Goal: Task Accomplishment & Management: Manage account settings

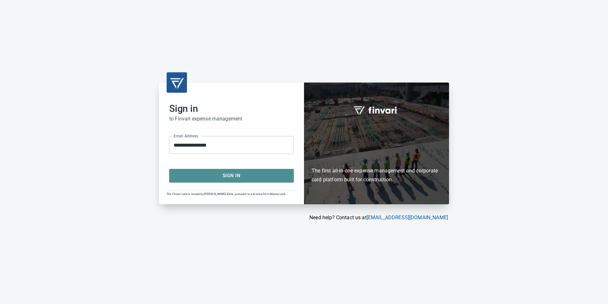
click at [235, 176] on span "Sign In" at bounding box center [231, 175] width 111 height 8
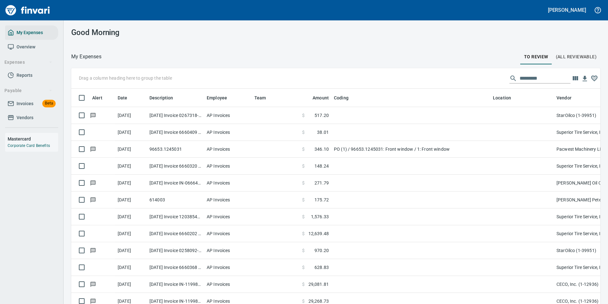
scroll to position [1, 1]
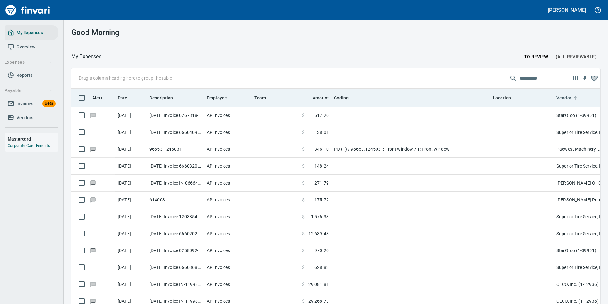
click at [576, 99] on icon at bounding box center [576, 98] width 6 height 6
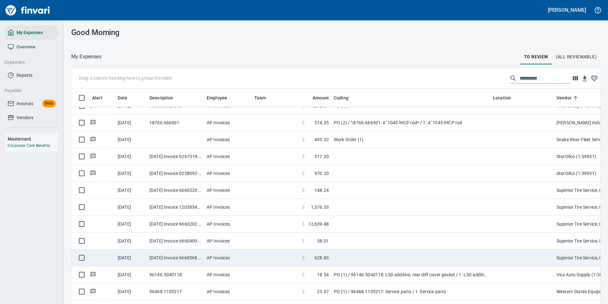
scroll to position [1552, 0]
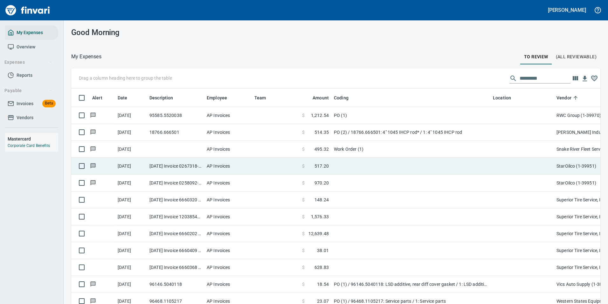
click at [343, 166] on td at bounding box center [411, 166] width 159 height 17
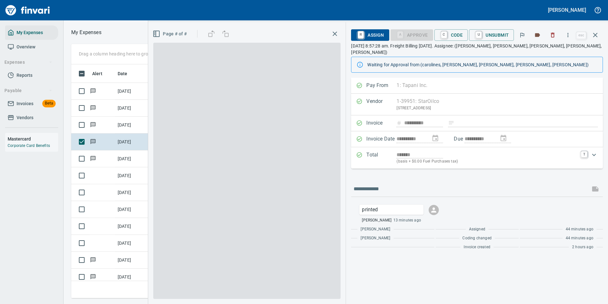
scroll to position [224, 361]
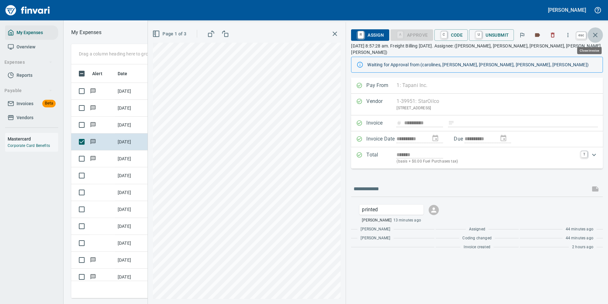
click at [593, 33] on icon "button" at bounding box center [596, 35] width 8 height 8
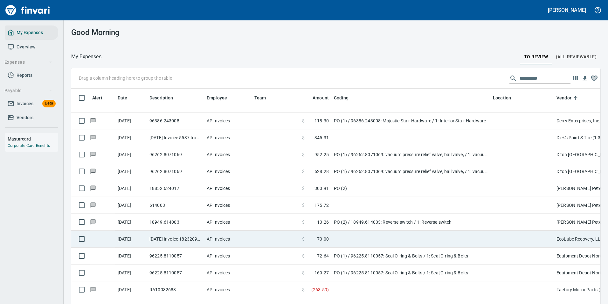
scroll to position [437, 0]
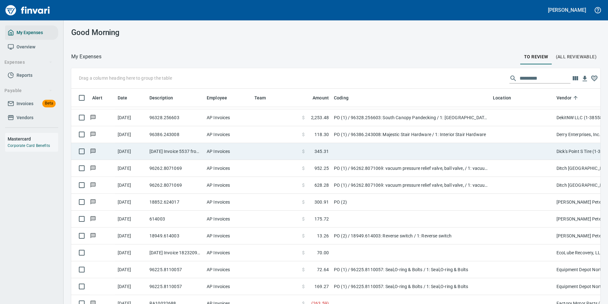
click at [320, 149] on span "345.31" at bounding box center [322, 151] width 14 height 6
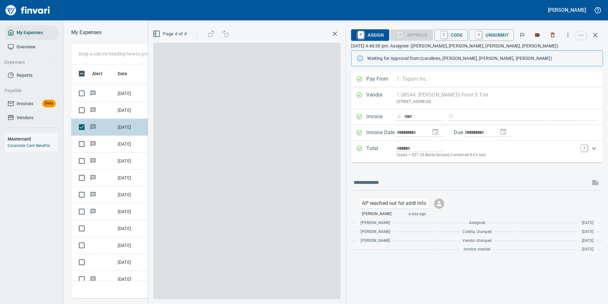
scroll to position [224, 361]
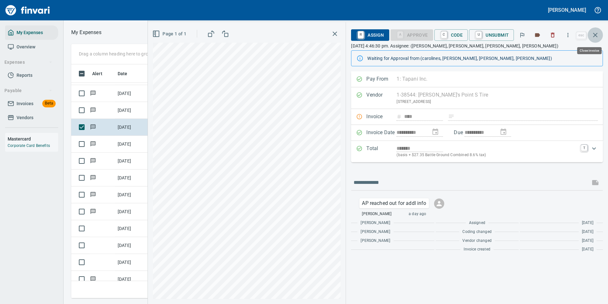
click at [594, 37] on icon "button" at bounding box center [596, 35] width 8 height 8
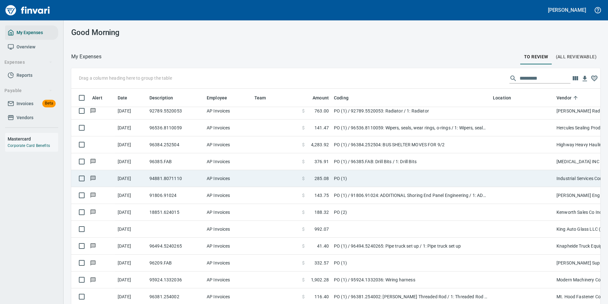
scroll to position [723, 0]
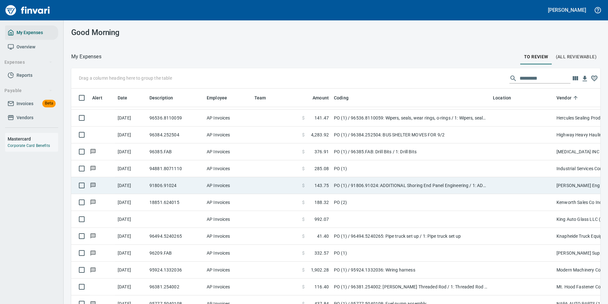
click at [275, 183] on td at bounding box center [276, 185] width 48 height 17
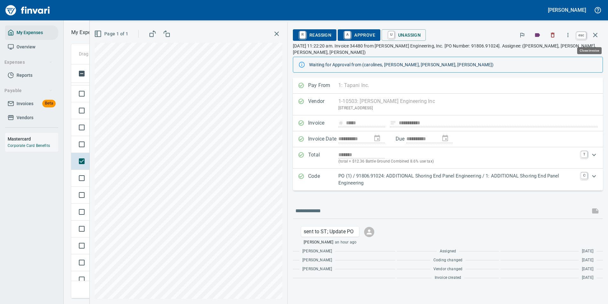
click at [595, 39] on icon "button" at bounding box center [596, 35] width 8 height 8
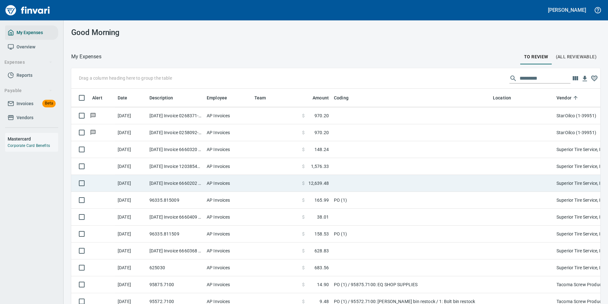
scroll to position [1837, 0]
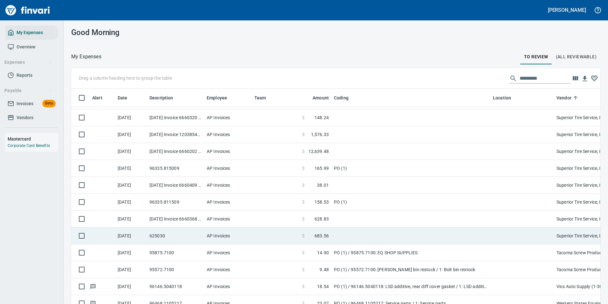
click at [330, 216] on td "$ 628.83" at bounding box center [316, 218] width 32 height 17
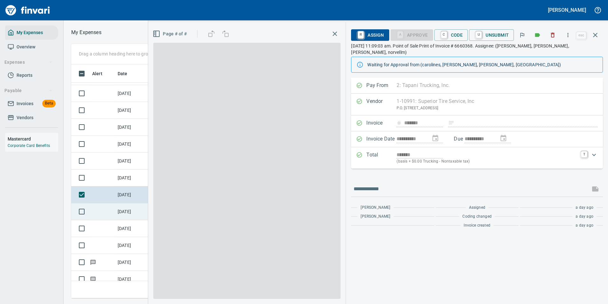
scroll to position [224, 361]
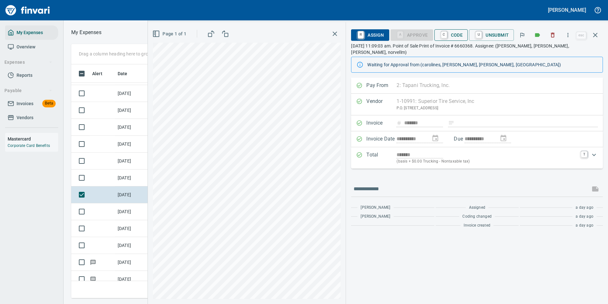
click at [450, 38] on span "C Code" at bounding box center [452, 35] width 24 height 11
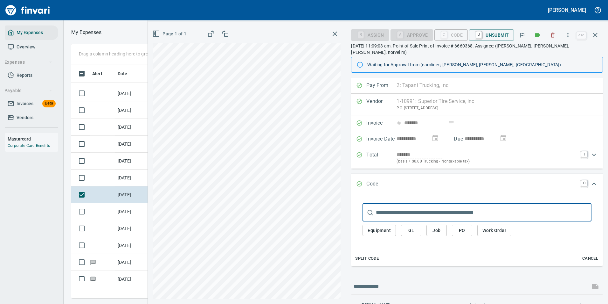
click at [376, 226] on span "Equipment" at bounding box center [379, 230] width 23 height 8
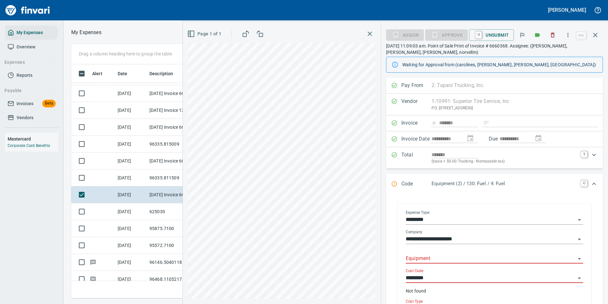
drag, startPoint x: 417, startPoint y: 251, endPoint x: 418, endPoint y: 256, distance: 5.1
click at [418, 256] on div "Equipment" at bounding box center [495, 256] width 178 height 14
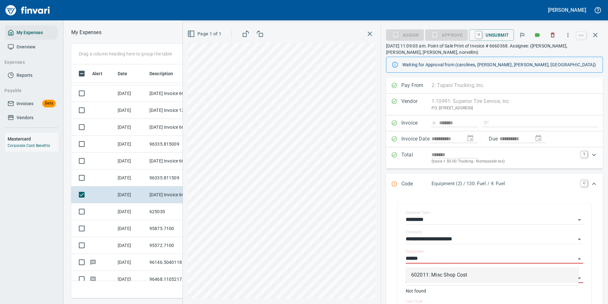
click at [433, 276] on li "602011: Misc Shop Cost" at bounding box center [492, 274] width 172 height 15
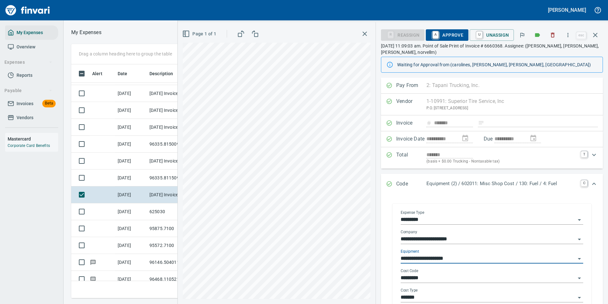
type input "**********"
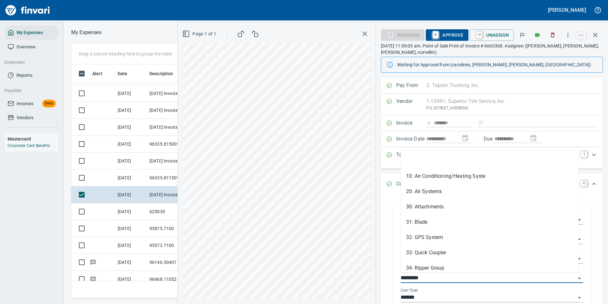
click at [423, 276] on input "*********" at bounding box center [488, 277] width 175 height 9
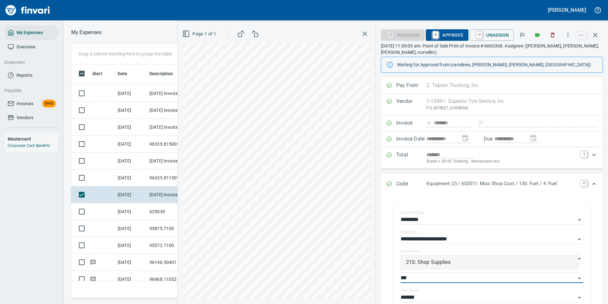
click at [423, 264] on li "210: Shop Supplies" at bounding box center [490, 261] width 178 height 15
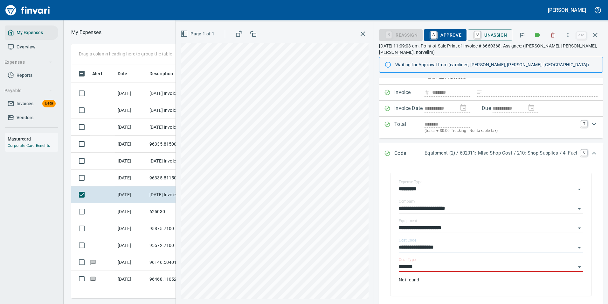
scroll to position [95, 0]
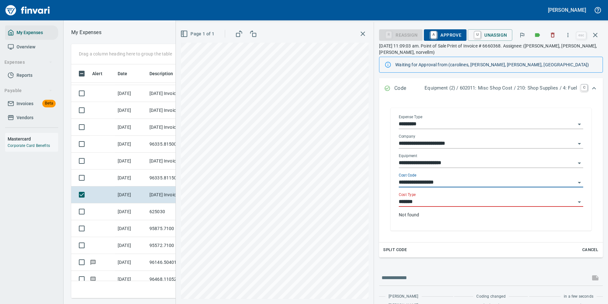
type input "**********"
click at [413, 202] on input "*******" at bounding box center [487, 201] width 177 height 9
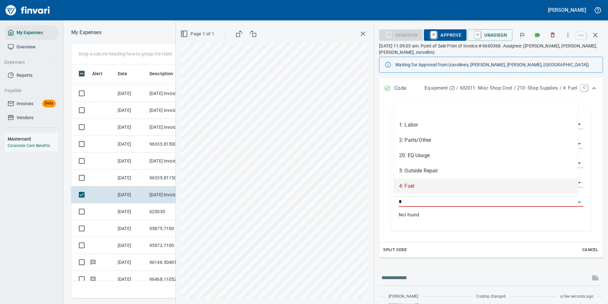
scroll to position [224, 361]
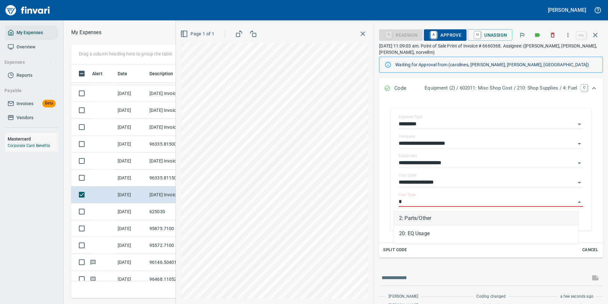
click at [411, 214] on li "2: Parts/Other" at bounding box center [486, 217] width 184 height 15
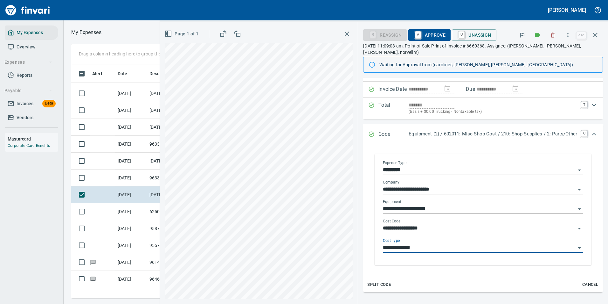
scroll to position [0, 0]
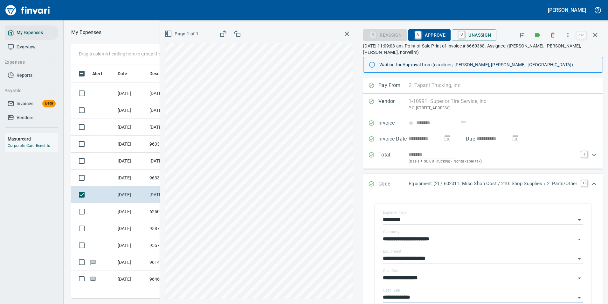
type input "**********"
click at [428, 33] on span "A Approve" at bounding box center [430, 35] width 32 height 11
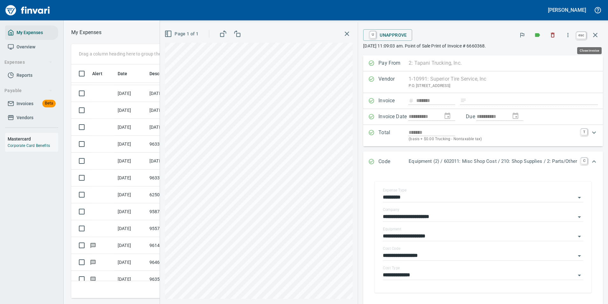
click at [598, 36] on icon "button" at bounding box center [596, 35] width 8 height 8
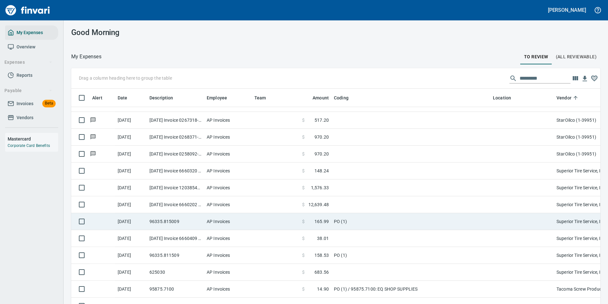
scroll to position [1773, 0]
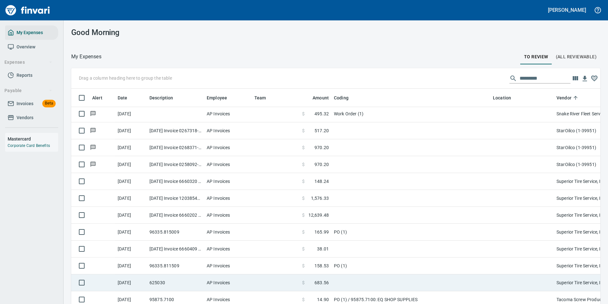
click at [340, 265] on td "PO (1)" at bounding box center [411, 265] width 159 height 17
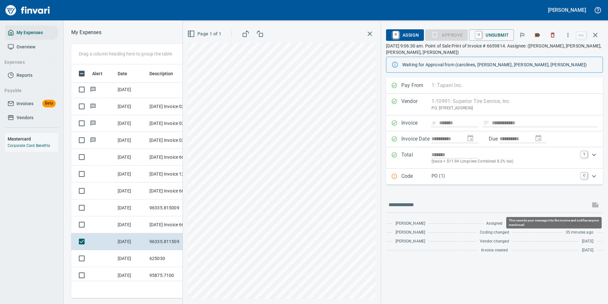
scroll to position [224, 361]
click at [465, 177] on p "PO (1)" at bounding box center [505, 175] width 146 height 7
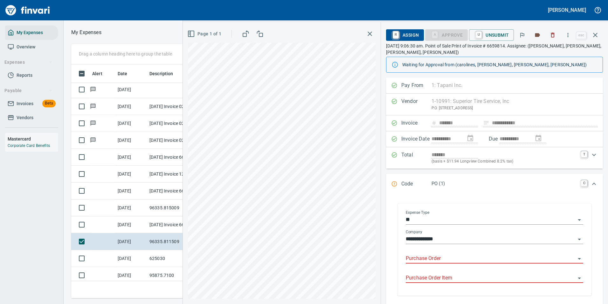
click at [437, 258] on input "Purchase Order" at bounding box center [491, 258] width 170 height 9
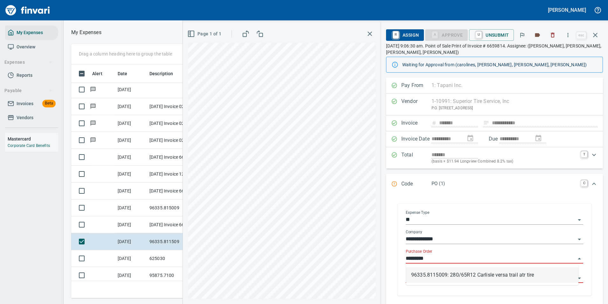
click at [450, 269] on li "96335.8115009: 280/65R12 Carlisle versa trail atr tire" at bounding box center [492, 274] width 172 height 15
type input "**********"
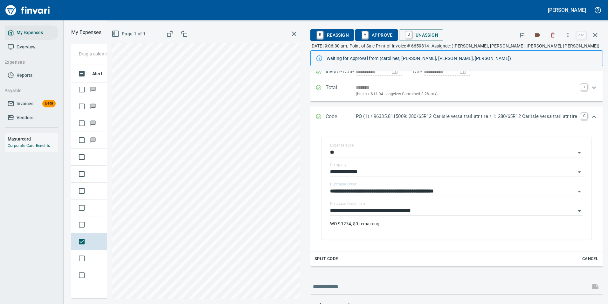
scroll to position [64, 0]
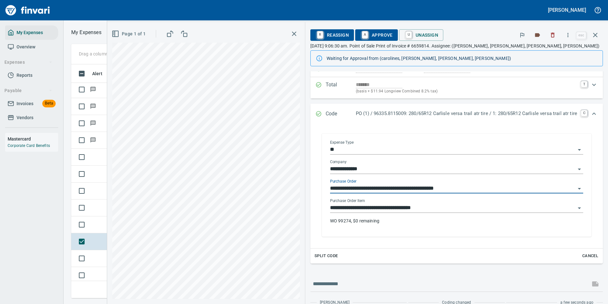
type input "**********"
click at [428, 208] on input "**********" at bounding box center [453, 207] width 246 height 9
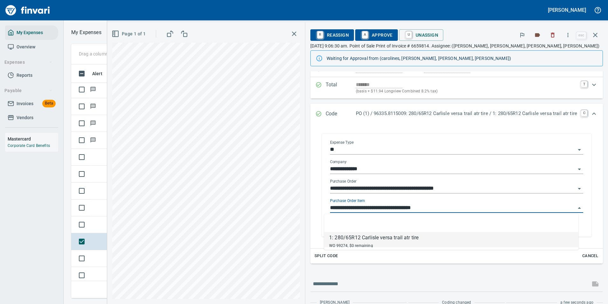
scroll to position [224, 361]
click at [428, 208] on input "**********" at bounding box center [453, 207] width 246 height 9
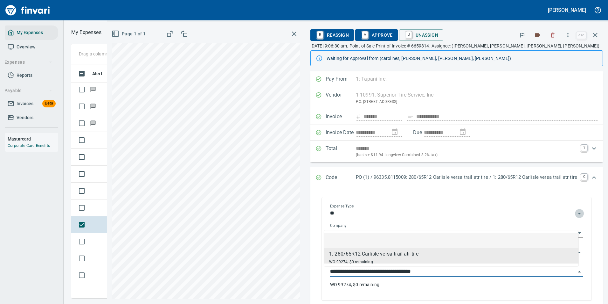
click at [576, 213] on icon "Open" at bounding box center [580, 213] width 8 height 8
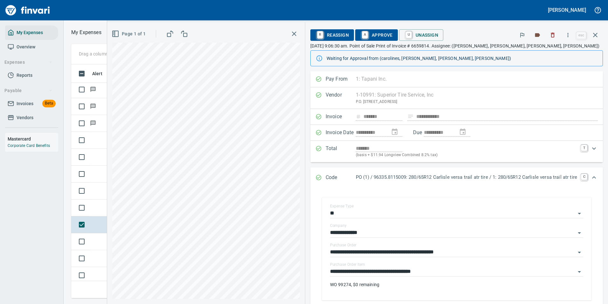
drag, startPoint x: 591, startPoint y: 212, endPoint x: 591, endPoint y: 208, distance: 3.6
click at [591, 210] on div "**********" at bounding box center [457, 249] width 283 height 116
click at [591, 180] on icon "Expand" at bounding box center [595, 177] width 8 height 8
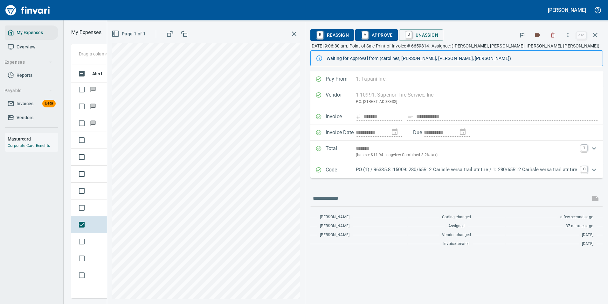
click at [456, 171] on p "PO (1) / 96335.8115009: 280/65R12 Carlisle versa trail atr tire / 1: 280/65R12 …" at bounding box center [466, 169] width 221 height 7
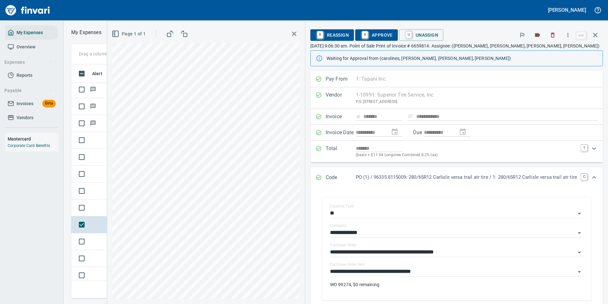
click at [441, 178] on p "PO (1) / 96335.8115009: 280/65R12 Carlisle versa trail atr tire / 1: 280/65R12 …" at bounding box center [466, 176] width 221 height 7
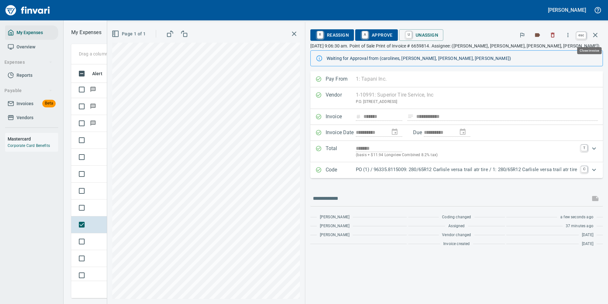
click at [597, 33] on icon "button" at bounding box center [596, 35] width 4 height 4
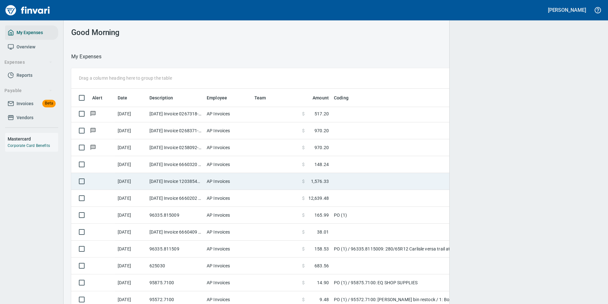
scroll to position [224, 515]
